Goal: Information Seeking & Learning: Learn about a topic

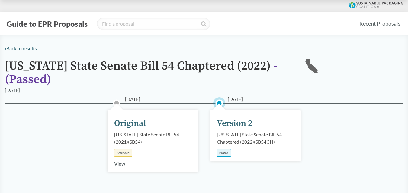
scroll to position [30, 0]
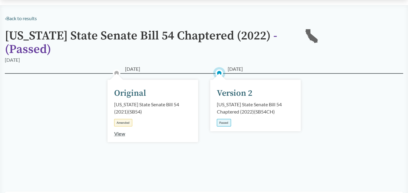
click at [235, 100] on div "[DATE] Version 2 [US_STATE] State Senate Bill 54 Chaptered (2022) ( SB54CH ) Pa…" at bounding box center [255, 106] width 91 height 52
click at [237, 94] on div "Version 2" at bounding box center [235, 93] width 36 height 13
click at [248, 107] on div "[US_STATE] State Senate Bill 54 Chaptered (2022) ( SB54CH )" at bounding box center [255, 108] width 77 height 14
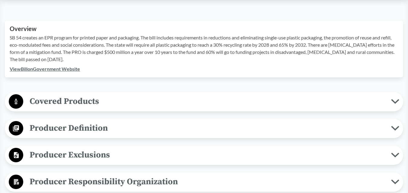
scroll to position [211, 0]
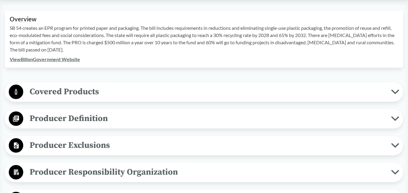
click at [193, 100] on div "Covered Products All Packaging Types Covered products includes single-use packa…" at bounding box center [204, 92] width 398 height 20
click at [185, 94] on span "Covered Products" at bounding box center [206, 92] width 367 height 14
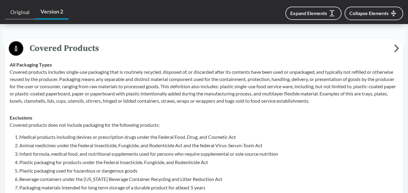
scroll to position [272, 0]
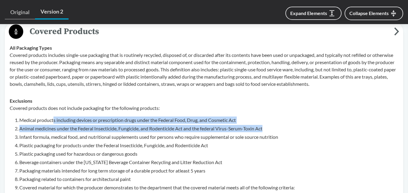
drag, startPoint x: 54, startPoint y: 120, endPoint x: 267, endPoint y: 129, distance: 213.8
click at [267, 129] on ol "Medical products including devices or prescription drugs under the Federal Food…" at bounding box center [208, 154] width 379 height 75
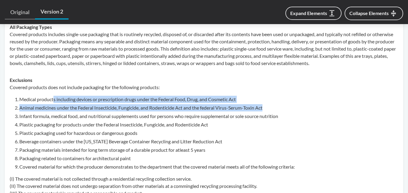
scroll to position [302, 0]
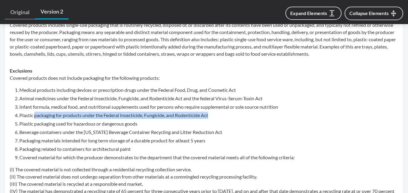
drag, startPoint x: 34, startPoint y: 117, endPoint x: 214, endPoint y: 114, distance: 180.1
click at [214, 114] on li "Plastic packaging for products under the Federal Insecticide, Fungicide, and Ro…" at bounding box center [208, 115] width 379 height 7
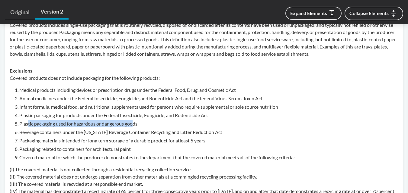
drag, startPoint x: 29, startPoint y: 125, endPoint x: 134, endPoint y: 126, distance: 105.3
click at [134, 126] on li "Plastic packaging used for hazardous or dangerous goods" at bounding box center [208, 123] width 379 height 7
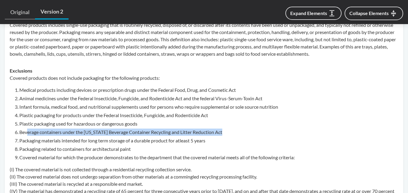
drag, startPoint x: 27, startPoint y: 135, endPoint x: 236, endPoint y: 129, distance: 208.2
click at [236, 129] on li "Beverage containers under the [US_STATE] Beverage Container Recycling and Litte…" at bounding box center [208, 132] width 379 height 7
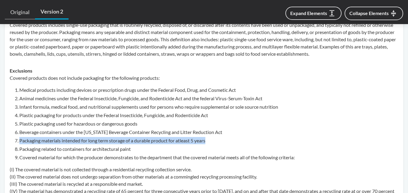
drag, startPoint x: 16, startPoint y: 141, endPoint x: 223, endPoint y: 142, distance: 207.3
click at [223, 142] on li "Packaging materials intended for long term storage of a durable product for atl…" at bounding box center [208, 140] width 379 height 7
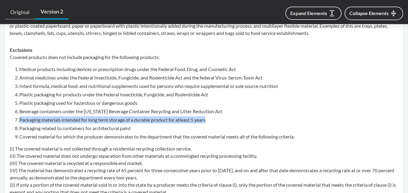
scroll to position [332, 0]
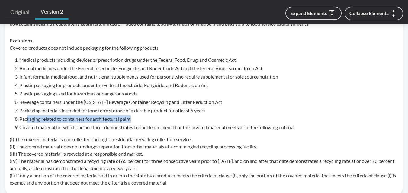
drag, startPoint x: 29, startPoint y: 119, endPoint x: 141, endPoint y: 120, distance: 112.8
click at [148, 121] on li "Packaging related to containers for architectural paint" at bounding box center [208, 119] width 379 height 7
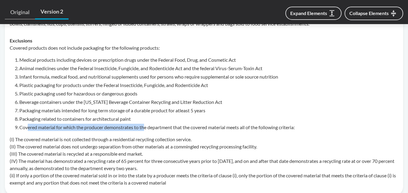
drag, startPoint x: 27, startPoint y: 127, endPoint x: 143, endPoint y: 134, distance: 116.3
click at [148, 125] on li "Covered material for which the producer demonstrates to the department that the…" at bounding box center [208, 127] width 379 height 7
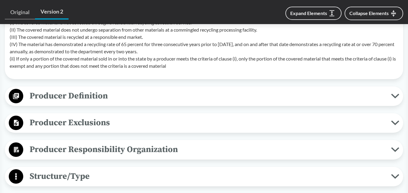
scroll to position [453, 0]
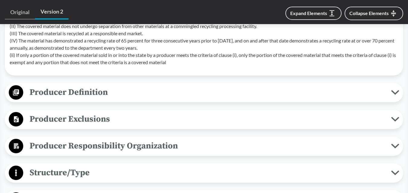
click at [84, 99] on span "Producer Definition" at bounding box center [206, 93] width 367 height 14
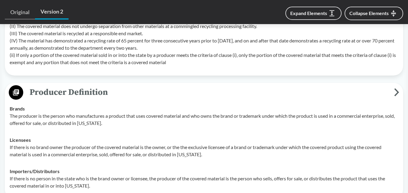
click at [83, 95] on span "Producer Definition" at bounding box center [208, 93] width 370 height 14
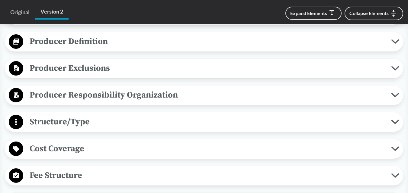
scroll to position [513, 0]
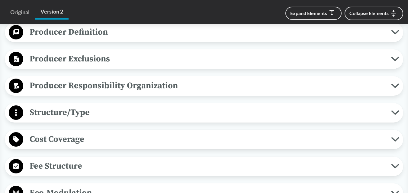
click at [91, 116] on span "Structure/Type" at bounding box center [206, 113] width 367 height 14
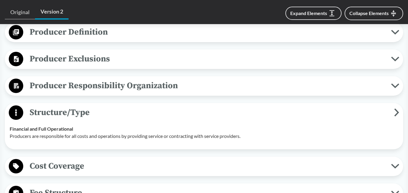
click at [91, 114] on span "Structure/Type" at bounding box center [208, 113] width 370 height 14
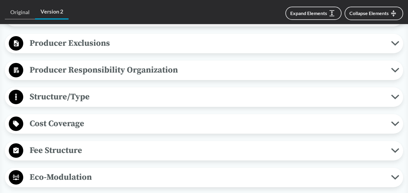
scroll to position [543, 0]
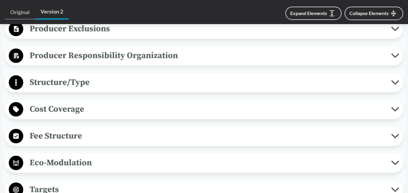
click at [78, 140] on span "Fee Structure" at bounding box center [206, 136] width 367 height 14
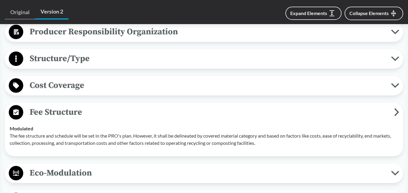
scroll to position [603, 0]
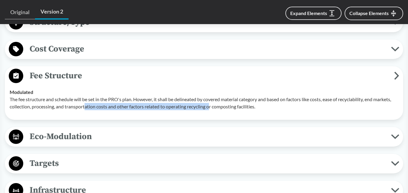
drag, startPoint x: 85, startPoint y: 103, endPoint x: 223, endPoint y: 110, distance: 137.7
click at [223, 110] on td "Modulated The fee structure and schedule will be set in the PRO's plan. However…" at bounding box center [204, 99] width 394 height 31
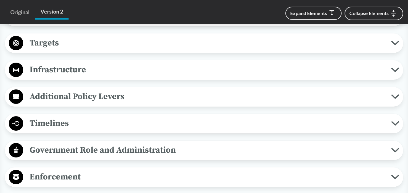
scroll to position [754, 0]
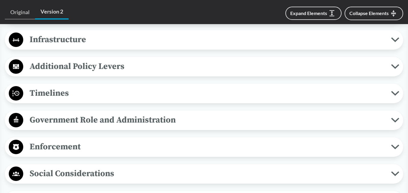
click at [72, 97] on span "Timelines" at bounding box center [206, 94] width 367 height 14
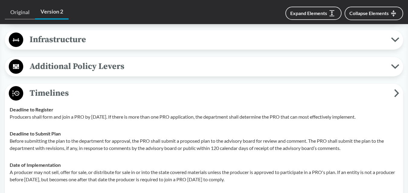
click at [75, 97] on span "Timelines" at bounding box center [208, 94] width 370 height 14
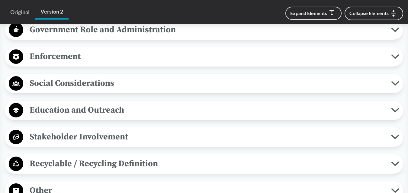
scroll to position [875, 0]
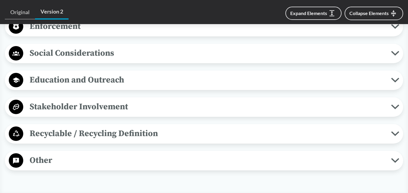
click at [85, 85] on span "Education and Outreach" at bounding box center [206, 80] width 367 height 14
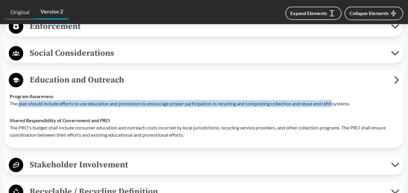
drag, startPoint x: 19, startPoint y: 105, endPoint x: 337, endPoint y: 107, distance: 318.0
click at [337, 107] on td "Program Awareness The plan should include efforts to use education and promotio…" at bounding box center [204, 100] width 394 height 24
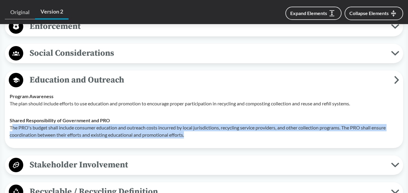
drag, startPoint x: 12, startPoint y: 125, endPoint x: 191, endPoint y: 138, distance: 179.1
click at [191, 138] on p "The PRO's budget shall include consumer education and outreach costs incurred b…" at bounding box center [204, 131] width 388 height 14
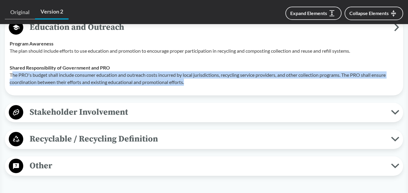
scroll to position [935, 0]
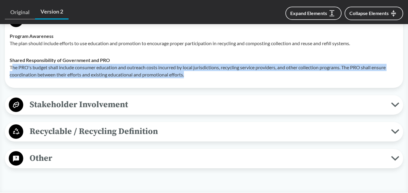
click at [76, 135] on span "Recyclable / Recycling Definition" at bounding box center [206, 132] width 367 height 14
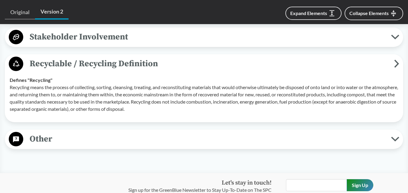
scroll to position [1026, 0]
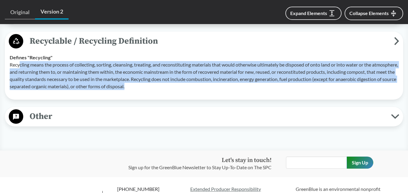
drag, startPoint x: 19, startPoint y: 62, endPoint x: 210, endPoint y: 85, distance: 192.1
click at [210, 85] on p "Recycling means the process of collecting, sorting, cleansing, treating, and re…" at bounding box center [204, 75] width 388 height 29
click at [100, 118] on span "Other" at bounding box center [206, 117] width 367 height 14
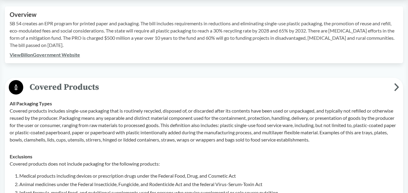
scroll to position [181, 0]
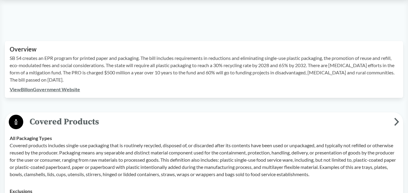
click at [47, 87] on link "View Bill on Government Website" at bounding box center [45, 90] width 70 height 6
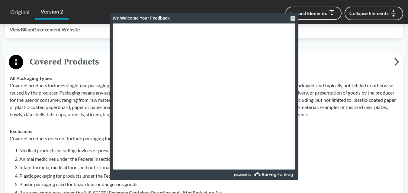
scroll to position [241, 0]
click at [296, 19] on div "We Welcome Your Feedback" at bounding box center [204, 18] width 189 height 11
click at [293, 19] on div at bounding box center [292, 18] width 5 height 5
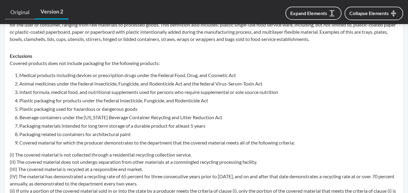
scroll to position [302, 0]
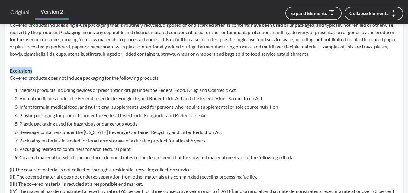
drag, startPoint x: 10, startPoint y: 68, endPoint x: 40, endPoint y: 71, distance: 30.2
click at [40, 71] on div "Exclusions Covered products does not include packaging for the following produc…" at bounding box center [204, 142] width 388 height 150
copy strong "Exclusions"
click at [63, 79] on p "Covered products does not include packaging for the following products:" at bounding box center [204, 78] width 388 height 7
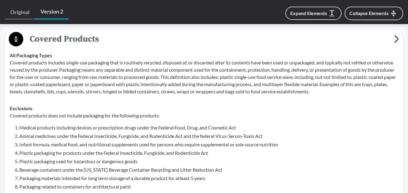
scroll to position [241, 0]
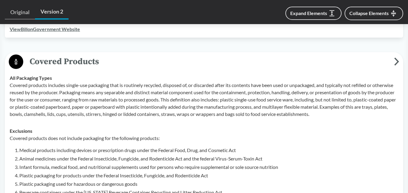
click at [15, 83] on p "Covered products includes single-use packaging that is routinely recycled, disp…" at bounding box center [204, 100] width 388 height 36
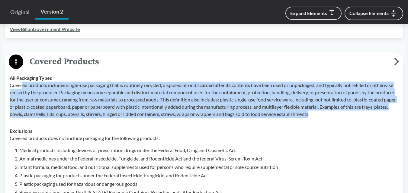
drag, startPoint x: 28, startPoint y: 86, endPoint x: 356, endPoint y: 122, distance: 329.9
click at [356, 122] on td "All Packaging Types Covered products includes single-use packaging that is rout…" at bounding box center [204, 96] width 394 height 53
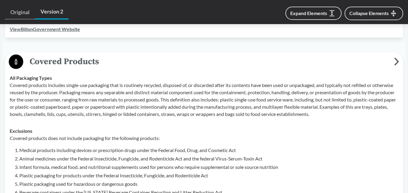
click at [16, 88] on p "Covered products includes single-use packaging that is routinely recycled, disp…" at bounding box center [204, 100] width 388 height 36
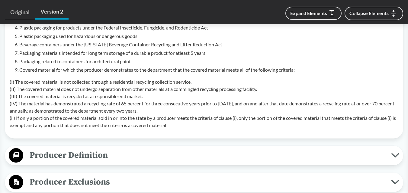
scroll to position [356, 0]
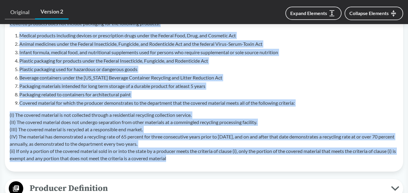
drag, startPoint x: 14, startPoint y: 87, endPoint x: 186, endPoint y: 158, distance: 186.2
click at [186, 158] on tbody "All Packaging Types Covered products includes single-use packaging that is rout…" at bounding box center [204, 61] width 394 height 212
copy tbody "Covered products includes single-use packaging that is routinely recycled, disp…"
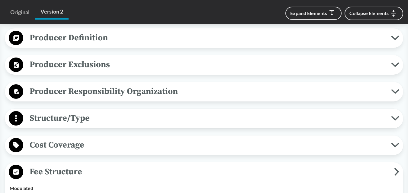
scroll to position [386, 0]
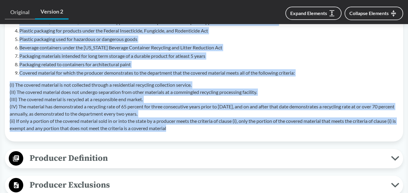
click at [93, 160] on span "Producer Definition" at bounding box center [206, 159] width 367 height 14
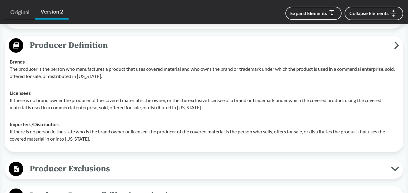
scroll to position [507, 0]
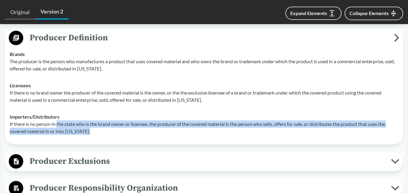
drag, startPoint x: 58, startPoint y: 124, endPoint x: 101, endPoint y: 131, distance: 43.9
click at [101, 131] on p "If there is no person in the state who is the brand owner or licensee, the prod…" at bounding box center [204, 128] width 388 height 14
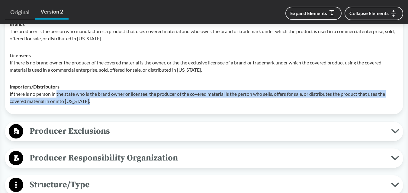
click at [104, 129] on span "Producer Exclusions" at bounding box center [206, 132] width 367 height 14
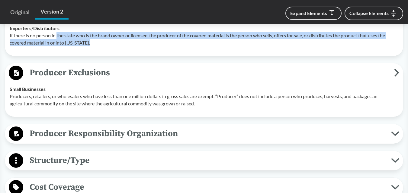
scroll to position [598, 0]
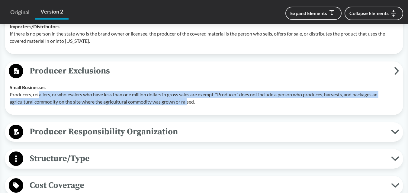
drag, startPoint x: 40, startPoint y: 96, endPoint x: 189, endPoint y: 106, distance: 148.8
click at [189, 106] on td "Small Businesses Producers, retailers, or wholesalers who have less than one mi…" at bounding box center [204, 94] width 394 height 31
click at [54, 133] on span "Producer Responsibility Organization" at bounding box center [206, 132] width 367 height 14
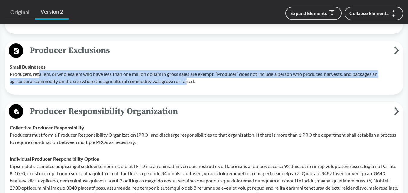
scroll to position [628, 0]
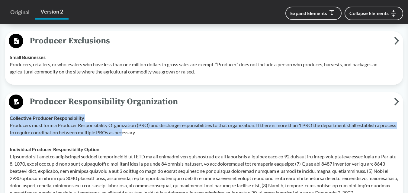
drag, startPoint x: 6, startPoint y: 117, endPoint x: 139, endPoint y: 134, distance: 134.4
click at [139, 134] on div "Producer Responsibility Organization Collective Producer Responsibility Produce…" at bounding box center [204, 161] width 398 height 138
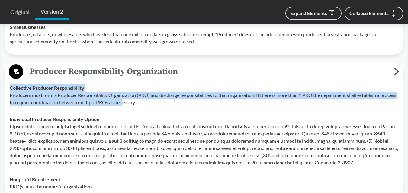
scroll to position [688, 0]
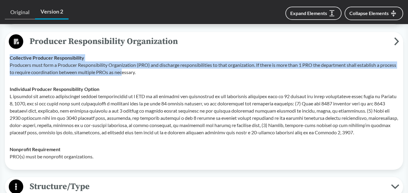
click at [108, 78] on td "Collective Producer Responsibility Producers must form a Producer Responsibilit…" at bounding box center [204, 64] width 394 height 31
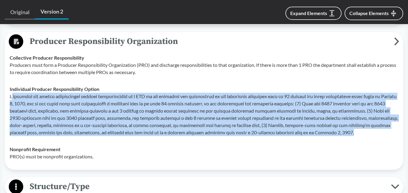
drag, startPoint x: 13, startPoint y: 96, endPoint x: 319, endPoint y: 136, distance: 308.3
click at [319, 136] on p at bounding box center [204, 114] width 388 height 43
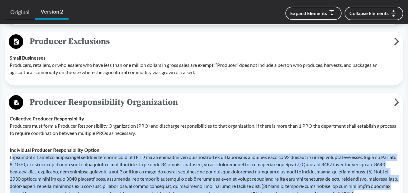
scroll to position [628, 0]
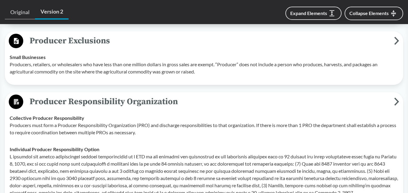
click at [91, 118] on div "Collective Producer Responsibility Producers must form a Producer Responsibilit…" at bounding box center [204, 126] width 388 height 22
drag, startPoint x: 60, startPoint y: 126, endPoint x: 151, endPoint y: 126, distance: 91.4
click at [151, 126] on p "Producers must form a Producer Responsibility Organization (PRO) and discharge …" at bounding box center [204, 129] width 388 height 14
copy p "Producer Responsibility Organization (PRO)"
